Goal: Task Accomplishment & Management: Use online tool/utility

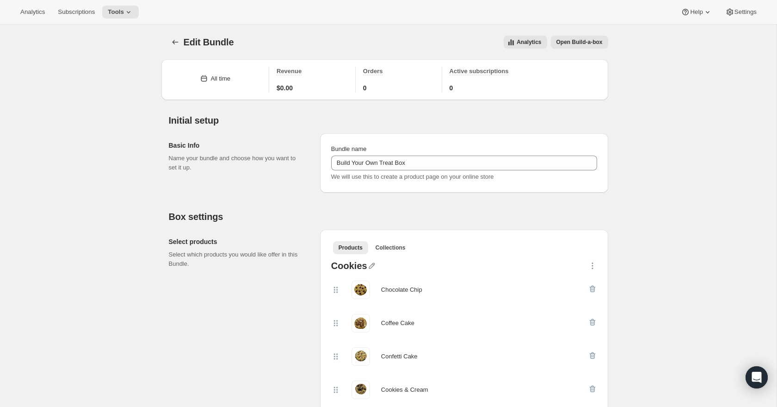
select select
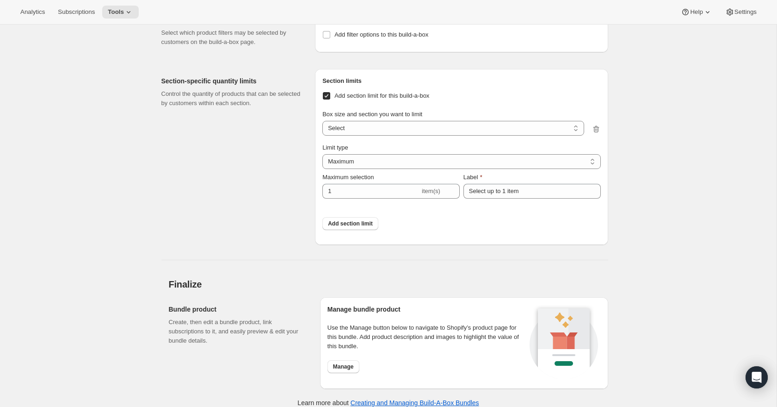
scroll to position [3135, 0]
click at [366, 124] on select "6 items / Cookies 6 items / Tiny Treats 6 items / Sweet Surprises 6 items / Fab…" at bounding box center [453, 126] width 261 height 15
click at [289, 127] on div "Section-specific quantity limits Control the quantity of products that can be s…" at bounding box center [235, 155] width 147 height 176
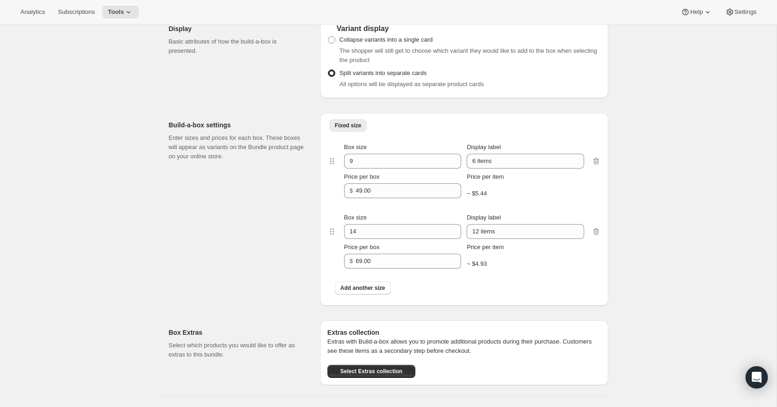
scroll to position [2711, 0]
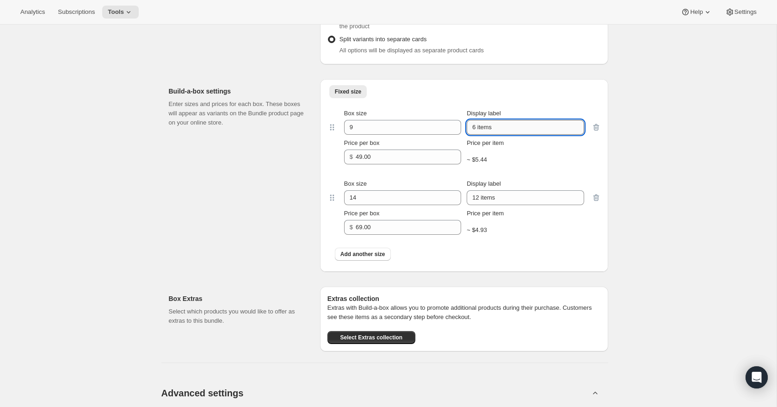
click at [485, 125] on input "6 items" at bounding box center [525, 127] width 117 height 15
type input "Medium - $49"
click at [497, 194] on input "12 items" at bounding box center [525, 197] width 117 height 15
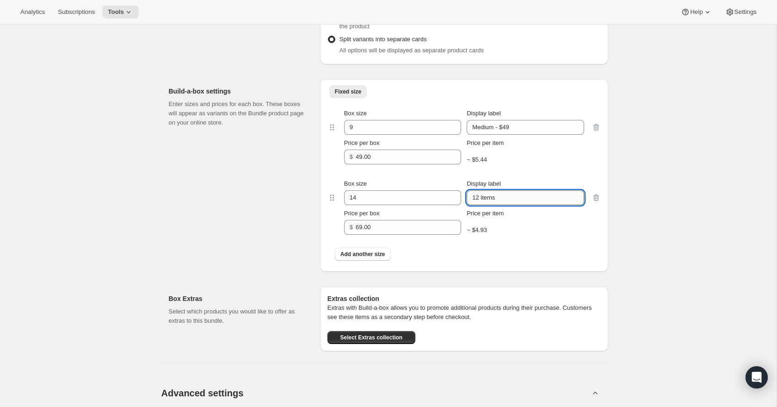
click at [497, 194] on input "12 items" at bounding box center [525, 197] width 117 height 15
type input "Large - $69"
click at [530, 248] on div "Add another size" at bounding box center [464, 254] width 259 height 13
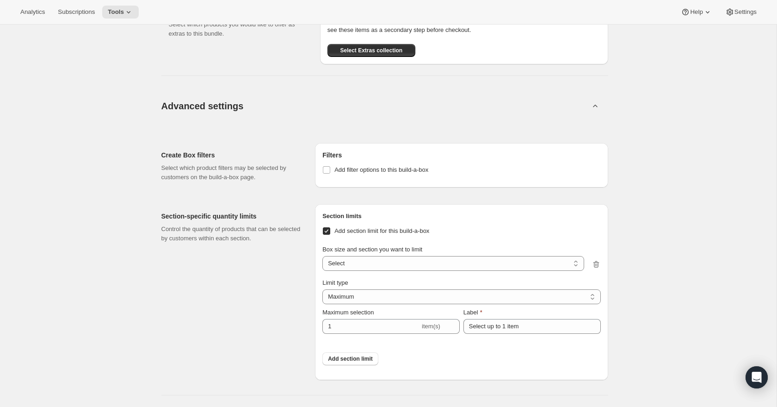
scroll to position [3140, 0]
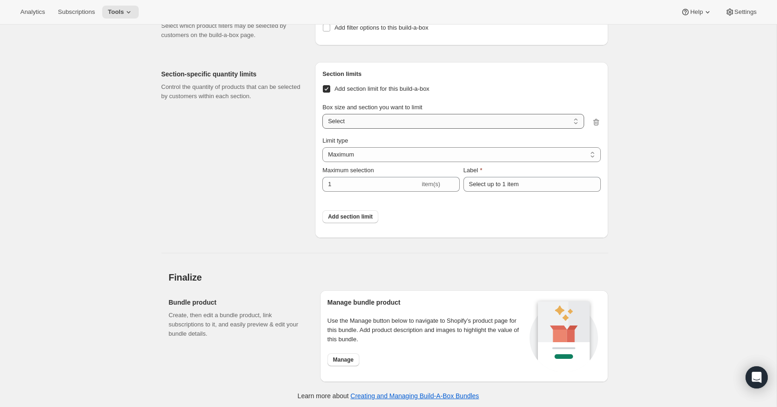
click at [424, 114] on select "Medium - $49 / Cookies Medium - $49 / Tiny Treats Medium - $49 / Sweet Surprise…" at bounding box center [453, 121] width 261 height 15
select select "gid://shopify/ProductVariant/47201735213315_46b2a730-cefe-4ece-971e-4d5ee77319c7"
click at [323, 114] on select "Medium - $49 / Cookies Medium - $49 / Tiny Treats Medium - $49 / Sweet Surprise…" at bounding box center [453, 121] width 261 height 15
click at [422, 153] on select "Maximum Minimum Both" at bounding box center [462, 154] width 278 height 15
click at [323, 147] on select "Maximum Minimum Both" at bounding box center [462, 154] width 278 height 15
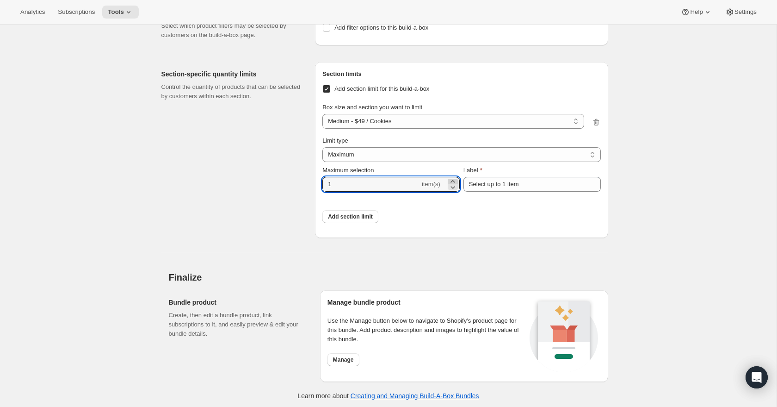
click at [454, 180] on icon at bounding box center [453, 181] width 4 height 2
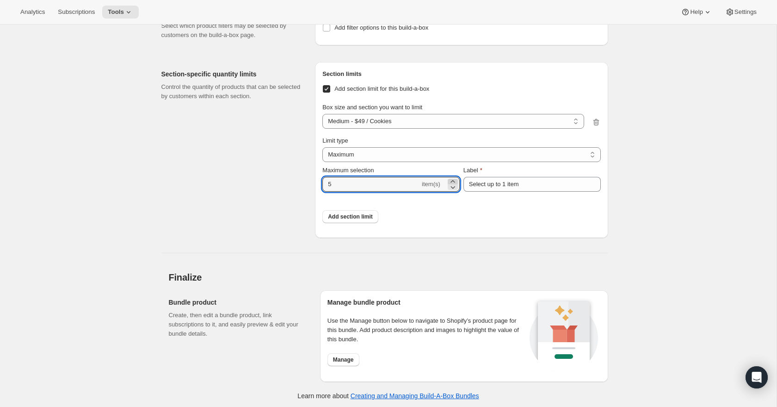
type input "6"
click at [423, 153] on select "Maximum Minimum Both" at bounding box center [462, 154] width 278 height 15
select select "BOTH"
click at [323, 147] on select "Maximum Minimum Both" at bounding box center [462, 154] width 278 height 15
type input "Select between 1 and 6 items"
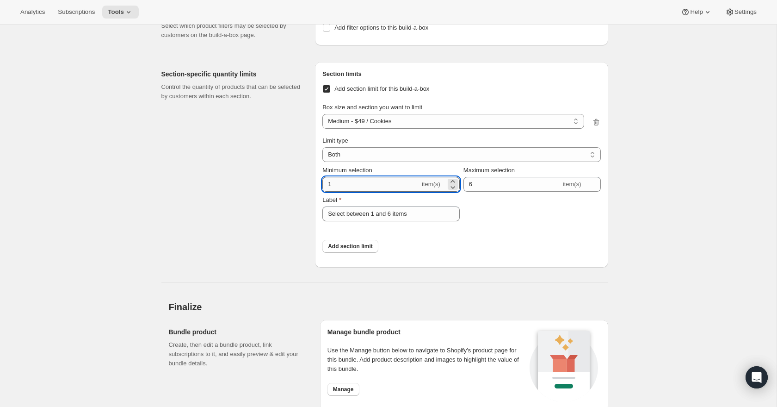
click at [394, 181] on input "1" at bounding box center [372, 184] width 98 height 15
click at [379, 182] on input "16" at bounding box center [372, 184] width 98 height 15
type input "6"
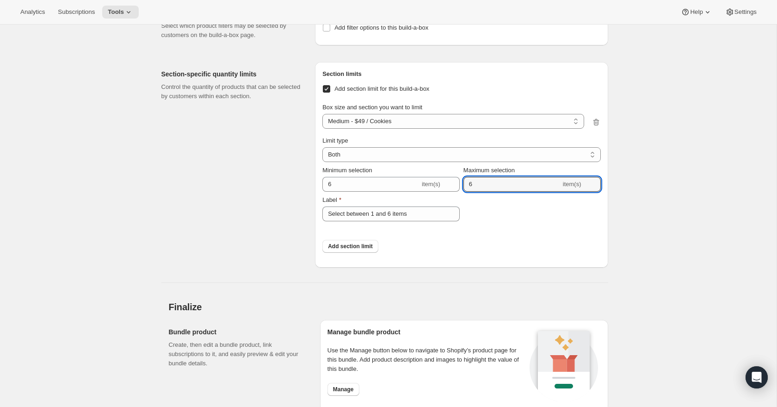
click at [529, 211] on div "Minimum selection 6 item(s) Maximum selection 6 item(s) Label Select between 1 …" at bounding box center [462, 194] width 278 height 56
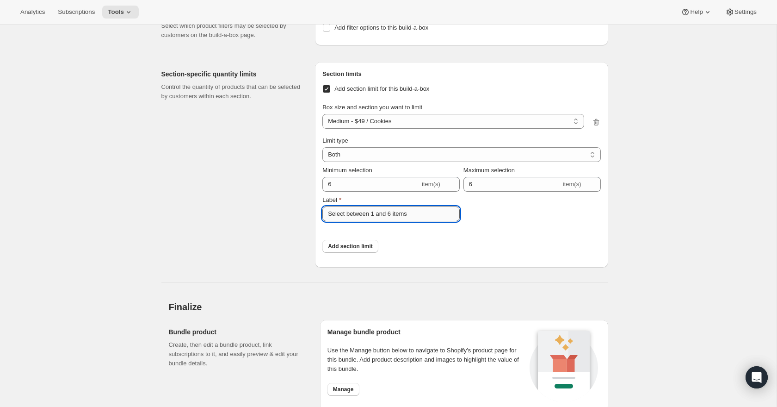
click at [394, 213] on input "Select between 1 and 6 items" at bounding box center [391, 213] width 137 height 15
click at [382, 214] on input "Select between 1 and 6Sele items" at bounding box center [391, 213] width 137 height 15
type input "Select 6 Cookies"
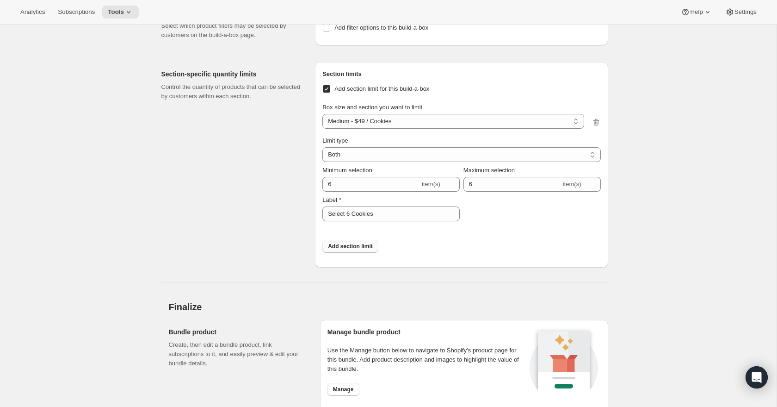
click at [351, 243] on span "Add section limit" at bounding box center [350, 245] width 45 height 7
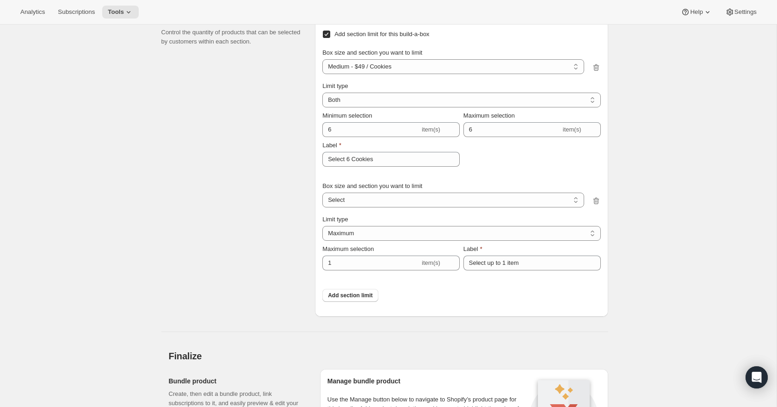
scroll to position [3202, 0]
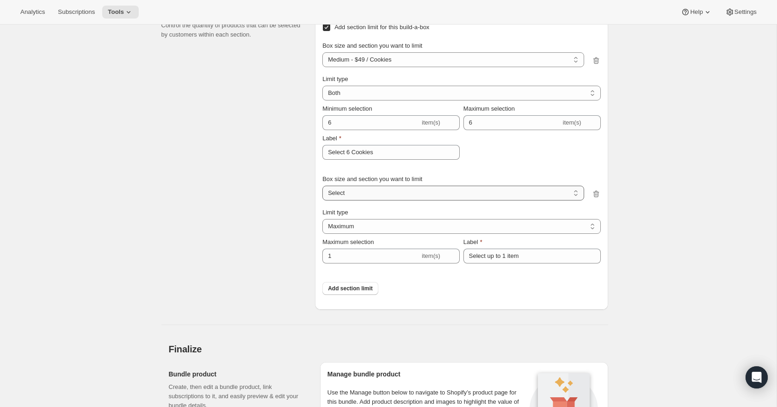
click at [373, 192] on select "Medium - $49 / Cookies Medium - $49 / Tiny Treats Medium - $49 / Sweet Surprise…" at bounding box center [453, 193] width 261 height 15
select select "gid://shopify/ProductVariant/47201735213315_b8a63b02-6311-4c5d-8dea-fa6dc9e64424"
click at [323, 186] on select "Medium - $49 / Cookies Medium - $49 / Tiny Treats Medium - $49 / Sweet Surprise…" at bounding box center [453, 193] width 261 height 15
click at [360, 228] on select "Maximum Minimum Both" at bounding box center [462, 226] width 278 height 15
select select "BOTH"
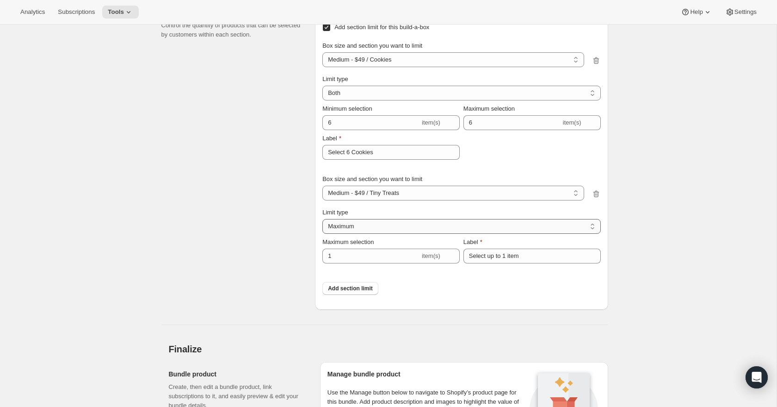
click at [323, 219] on select "Maximum Minimum Both" at bounding box center [462, 226] width 278 height 15
type input "6"
type input "Select between 1 and 6 items"
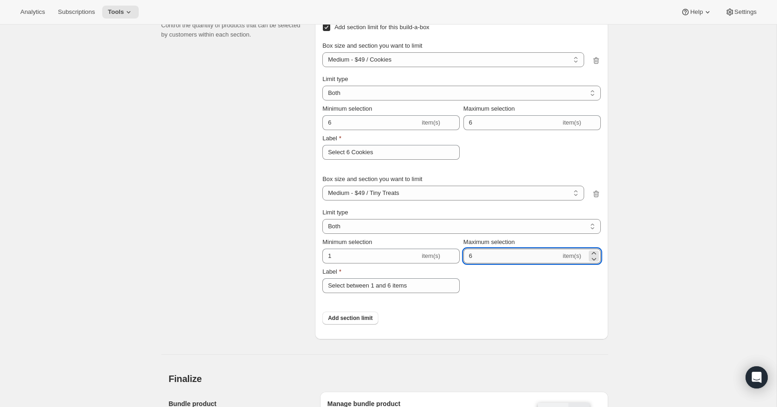
click at [485, 254] on input "6" at bounding box center [513, 256] width 98 height 15
type input "1"
drag, startPoint x: 482, startPoint y: 271, endPoint x: 416, endPoint y: 282, distance: 66.6
click at [481, 271] on div "Minimum selection 1 item(s) Maximum selection 1 item(s) Label Select between 1 …" at bounding box center [462, 265] width 278 height 56
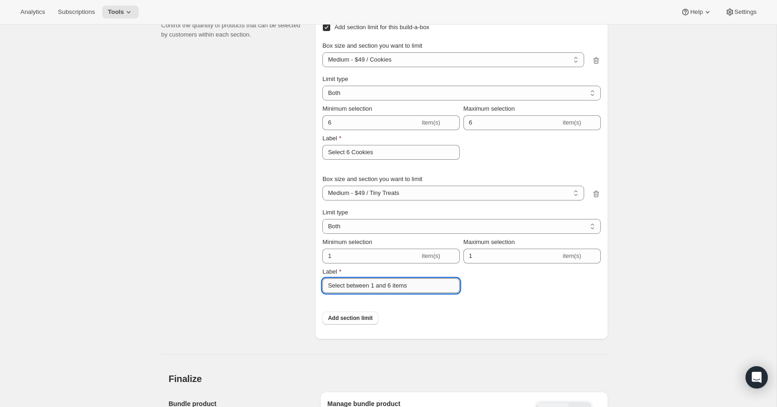
click at [405, 283] on input "Select between 1 and 6 items" at bounding box center [391, 285] width 137 height 15
type input "Select 1"
click at [262, 262] on div "Section-specific quantity limits Control the quantity of products that can be s…" at bounding box center [235, 169] width 147 height 339
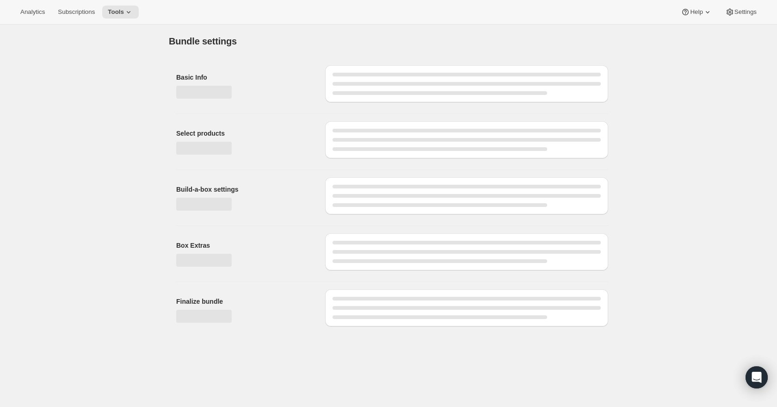
scroll to position [0, 0]
